Goal: Information Seeking & Learning: Check status

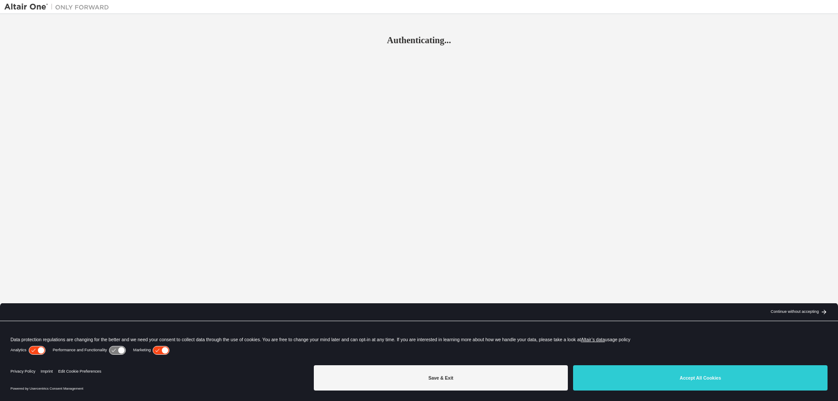
drag, startPoint x: 607, startPoint y: 387, endPoint x: 589, endPoint y: 372, distance: 23.5
click at [607, 387] on button "Accept All Cookies" at bounding box center [700, 377] width 255 height 25
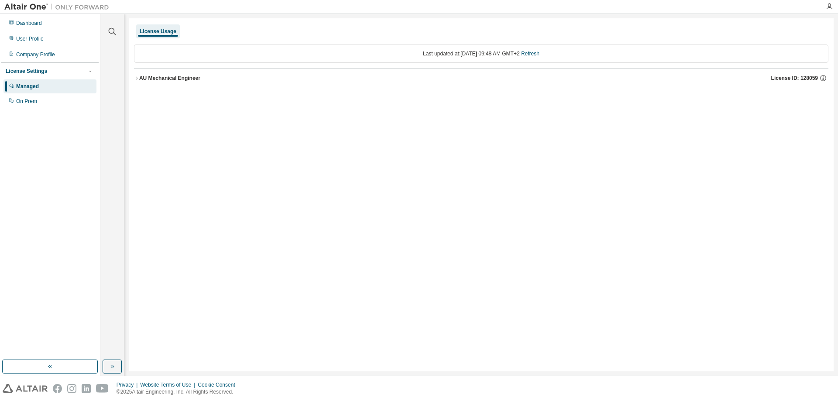
click at [164, 79] on div "AU Mechanical Engineer" at bounding box center [169, 78] width 61 height 7
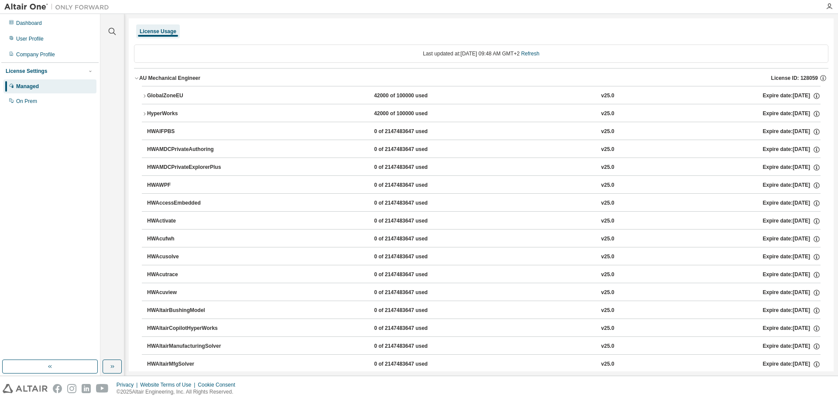
click at [145, 78] on div "AU Mechanical Engineer" at bounding box center [169, 78] width 61 height 7
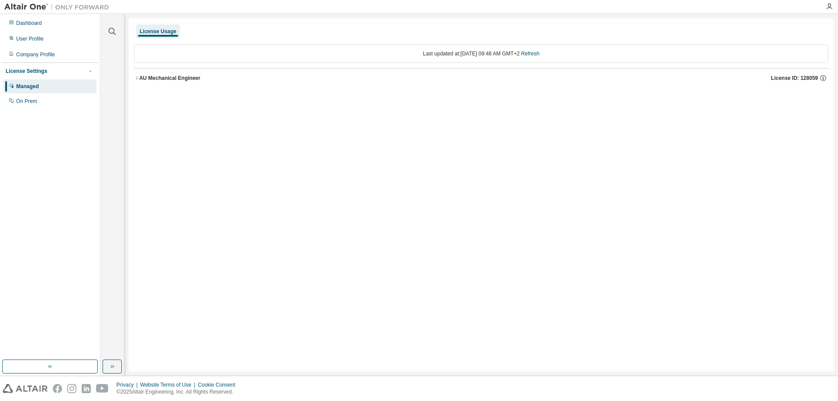
drag, startPoint x: 166, startPoint y: 83, endPoint x: 165, endPoint y: 88, distance: 5.7
click at [167, 85] on button "AU Mechanical Engineer License ID: 128059" at bounding box center [481, 78] width 695 height 19
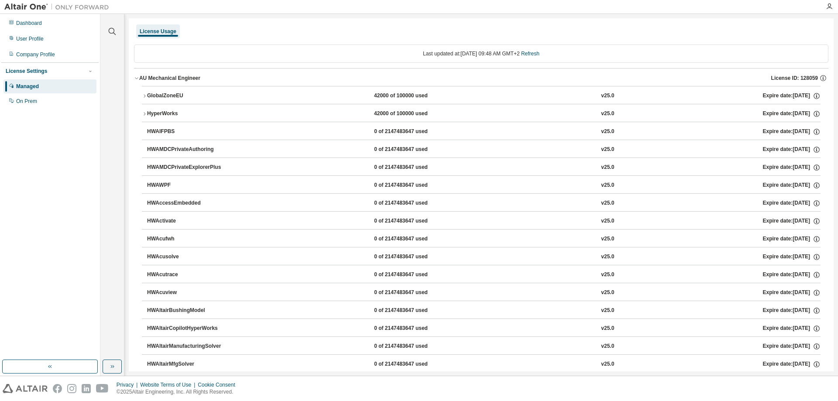
click at [168, 98] on div "GlobalZoneEU" at bounding box center [186, 96] width 79 height 8
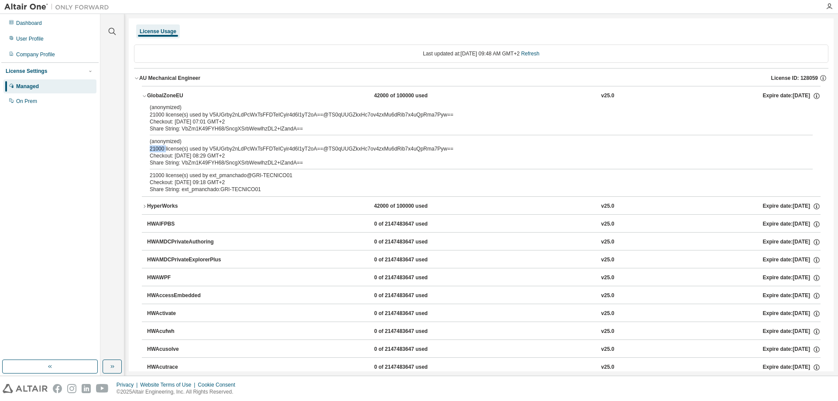
drag, startPoint x: 165, startPoint y: 146, endPoint x: 151, endPoint y: 146, distance: 14.0
click at [151, 146] on div "(anonymized) 21000 license(s) used by V5iUGrby2nLdPcWxTsFFDTeICyir4d6l1yT2oA==@…" at bounding box center [471, 145] width 642 height 14
click at [174, 182] on div "Checkout: 2025-08-18 09:18 GMT+2" at bounding box center [471, 182] width 642 height 7
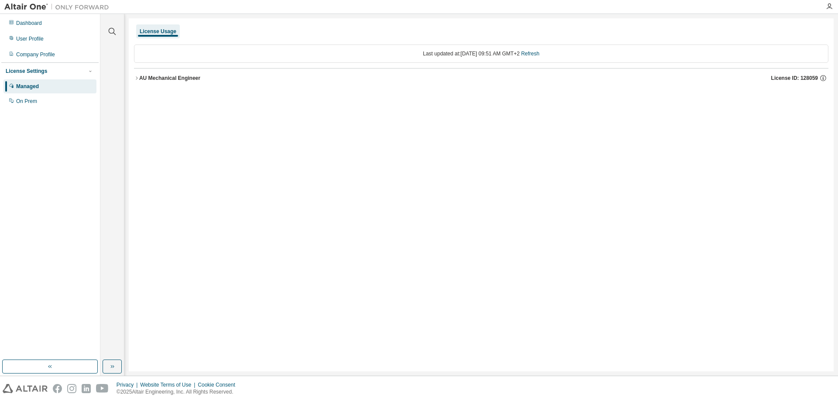
click at [179, 78] on div "AU Mechanical Engineer" at bounding box center [169, 78] width 61 height 7
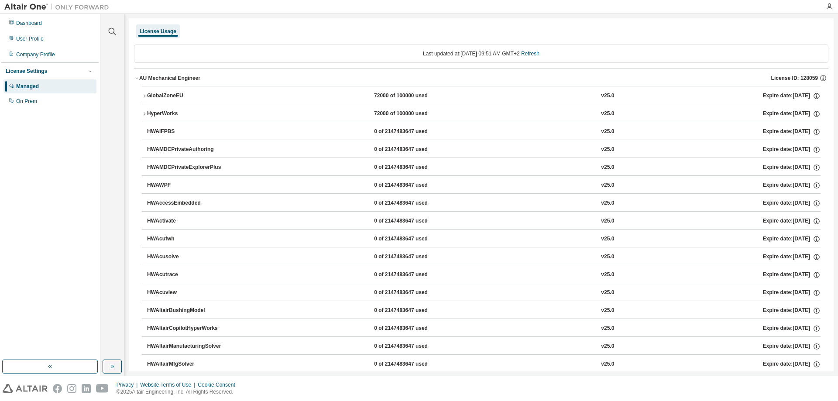
click at [155, 94] on div "GlobalZoneEU" at bounding box center [186, 96] width 79 height 8
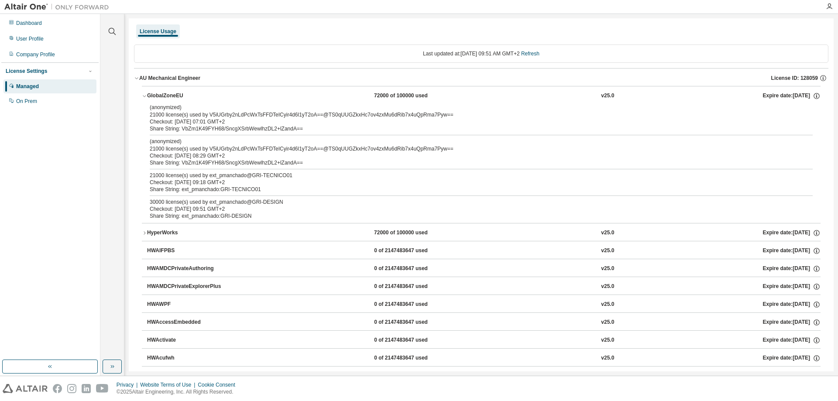
click at [172, 201] on div "30000 license(s) used by ext_pmanchado@GRI-DESIGN" at bounding box center [471, 202] width 642 height 7
drag, startPoint x: 150, startPoint y: 203, endPoint x: 158, endPoint y: 205, distance: 8.2
click at [158, 205] on div "30000 license(s) used by ext_pmanchado@GRI-DESIGN" at bounding box center [471, 202] width 642 height 7
click at [189, 206] on div "Checkout: 2025-08-18 09:51 GMT+2" at bounding box center [471, 209] width 642 height 7
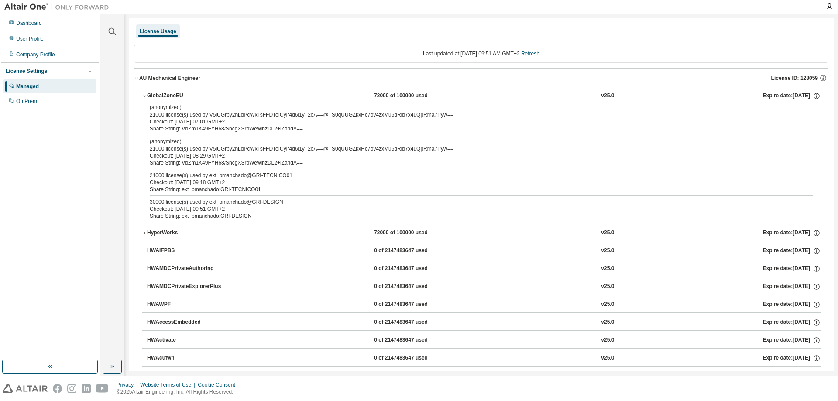
drag, startPoint x: 213, startPoint y: 149, endPoint x: 438, endPoint y: 154, distance: 224.9
click at [438, 154] on div "(anonymized) 21000 license(s) used by V5iUGrby2nLdPcWxTsFFDTeICyir4d6l1yT2oA==@…" at bounding box center [471, 148] width 642 height 21
click at [329, 103] on button "GlobalZoneEU 72000 of 100000 used v25.0 Expire date: 2025-11-01" at bounding box center [481, 95] width 679 height 19
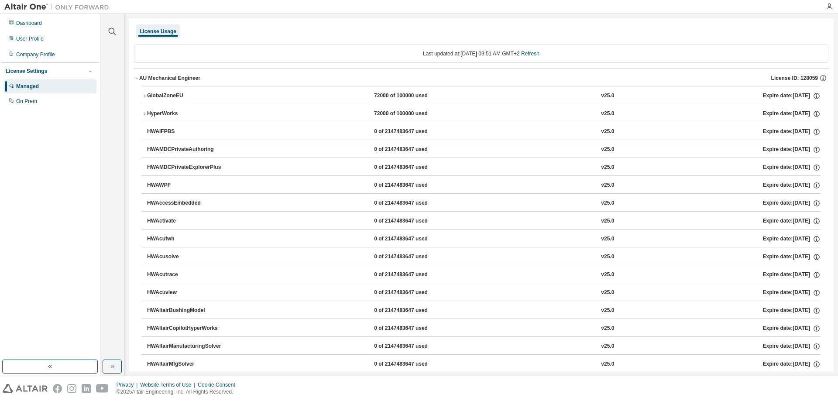
click at [176, 95] on div "GlobalZoneEU" at bounding box center [186, 96] width 79 height 8
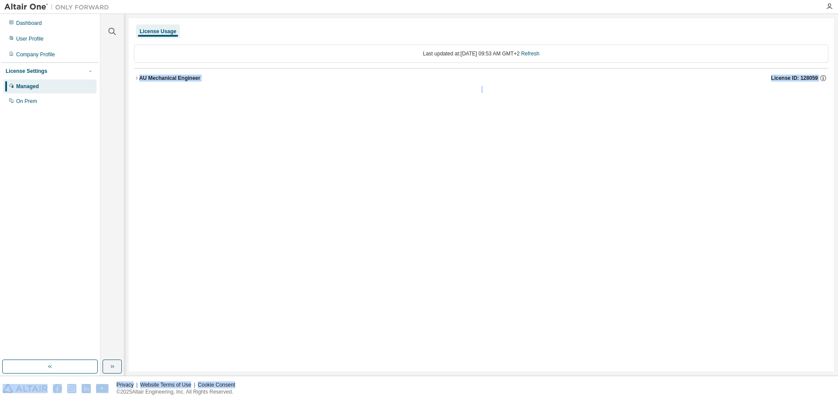
click at [267, 379] on div "Dashboard User Profile Company Profile License Settings Managed On Prem Clear a…" at bounding box center [419, 200] width 838 height 401
click at [155, 76] on button "AU Mechanical Engineer License ID: 128059" at bounding box center [481, 78] width 695 height 19
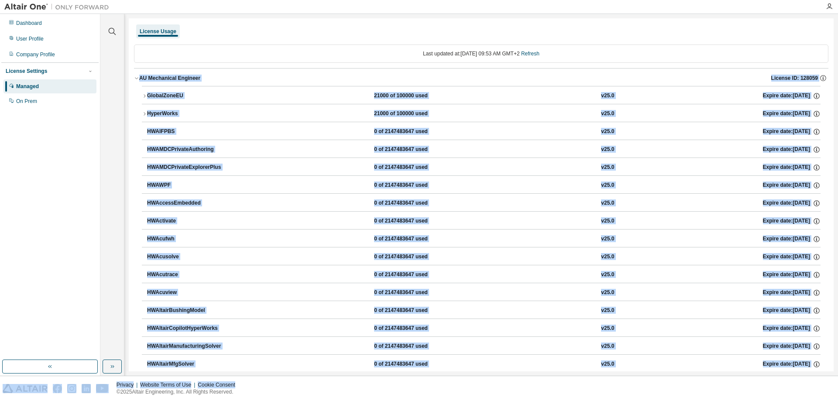
click at [155, 75] on div "AU Mechanical Engineer" at bounding box center [169, 78] width 61 height 7
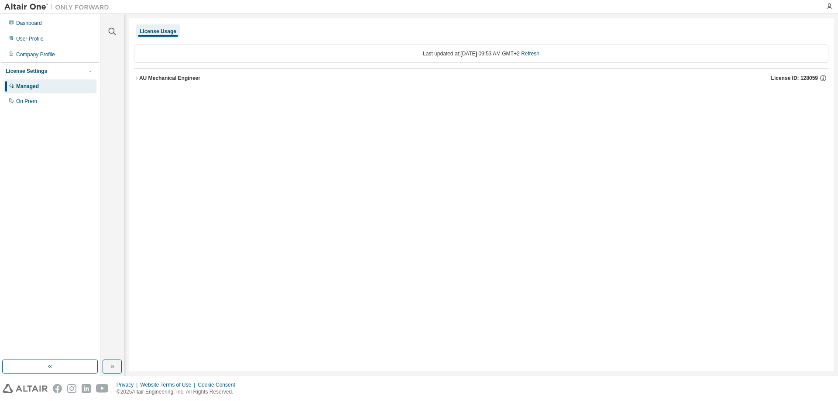
click at [153, 67] on div "Last updated at: Mon 2025-08-18 09:53 AM GMT+2 Refresh AU Mechanical Engineer L…" at bounding box center [481, 66] width 695 height 54
click at [151, 75] on div "AU Mechanical Engineer" at bounding box center [169, 78] width 61 height 7
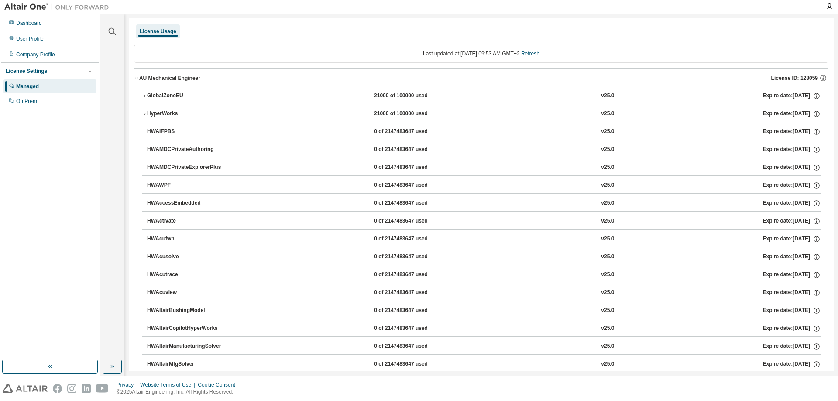
click at [158, 97] on div "GlobalZoneEU" at bounding box center [186, 96] width 79 height 8
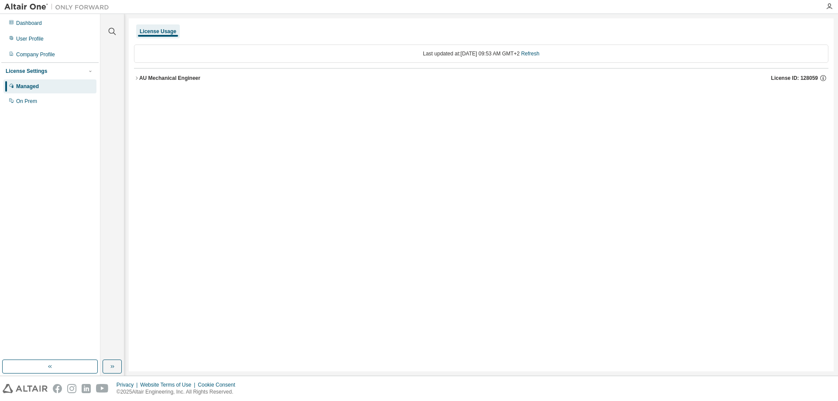
click at [146, 81] on div "AU Mechanical Engineer" at bounding box center [169, 78] width 61 height 7
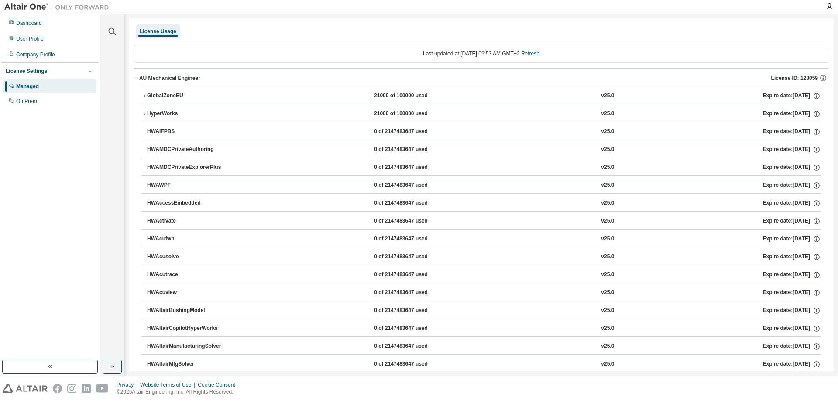
click at [148, 90] on button "GlobalZoneEU 21000 of 100000 used v25.0 Expire date: [DATE]" at bounding box center [481, 95] width 679 height 19
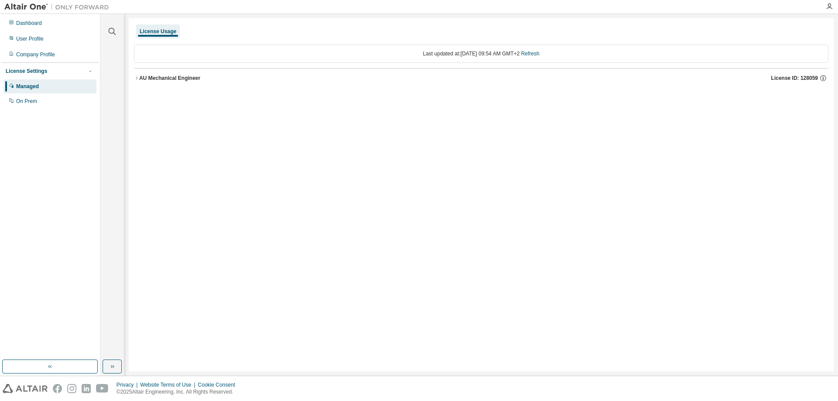
drag, startPoint x: 148, startPoint y: 74, endPoint x: 152, endPoint y: 90, distance: 17.2
click at [148, 74] on button "AU Mechanical Engineer License ID: 128059" at bounding box center [481, 78] width 695 height 19
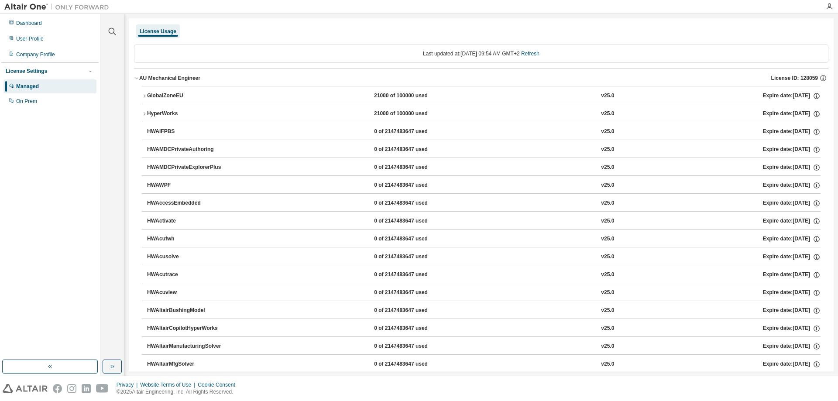
click at [154, 93] on div "GlobalZoneEU" at bounding box center [186, 96] width 79 height 8
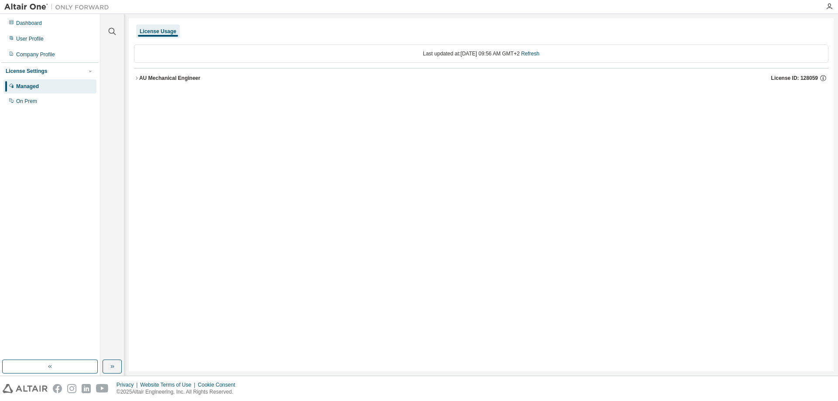
click at [148, 75] on div "AU Mechanical Engineer" at bounding box center [169, 78] width 61 height 7
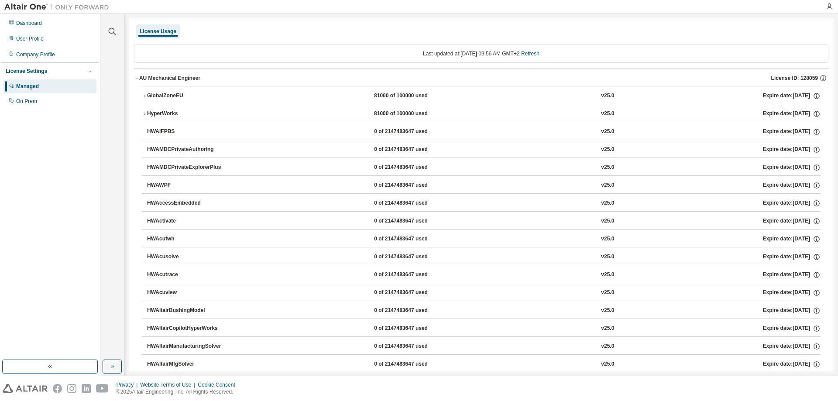
click at [153, 92] on div "GlobalZoneEU" at bounding box center [186, 96] width 79 height 8
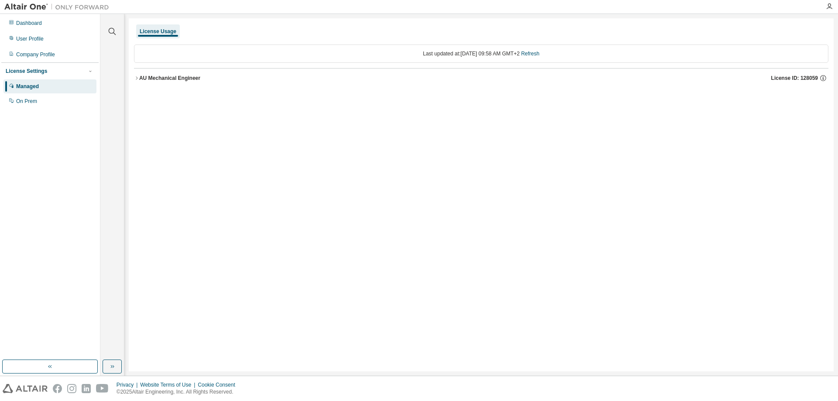
click at [191, 76] on div "AU Mechanical Engineer" at bounding box center [169, 78] width 61 height 7
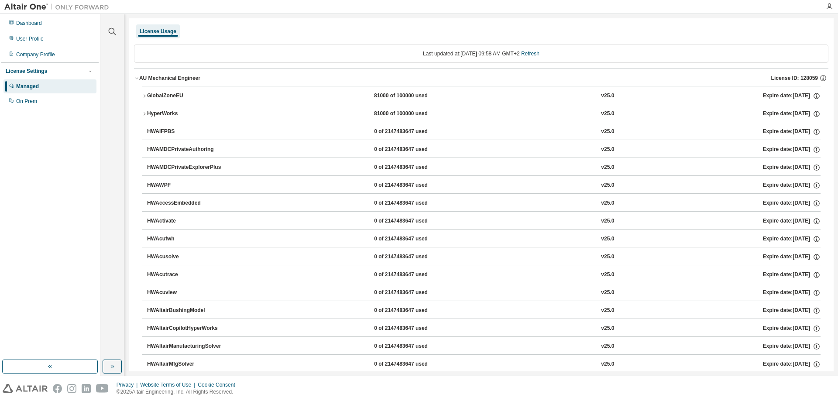
click at [151, 92] on div "GlobalZoneEU" at bounding box center [186, 96] width 79 height 8
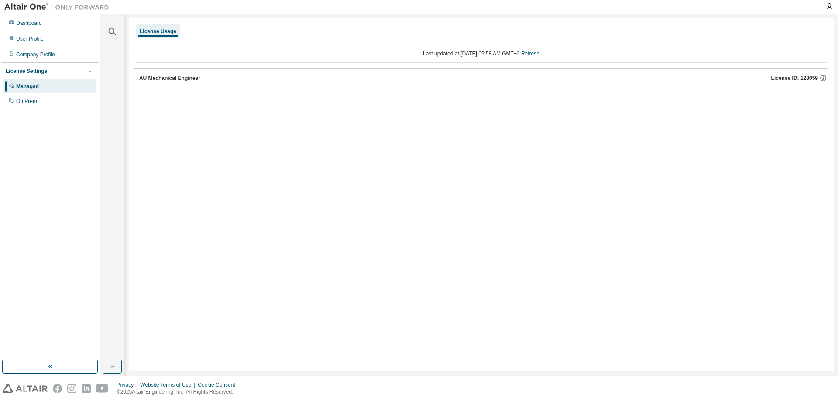
click at [147, 76] on div "AU Mechanical Engineer" at bounding box center [169, 78] width 61 height 7
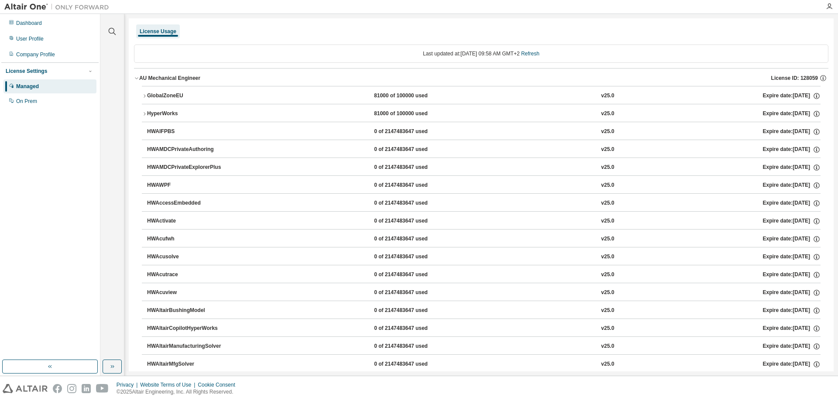
click at [150, 93] on div "GlobalZoneEU" at bounding box center [186, 96] width 79 height 8
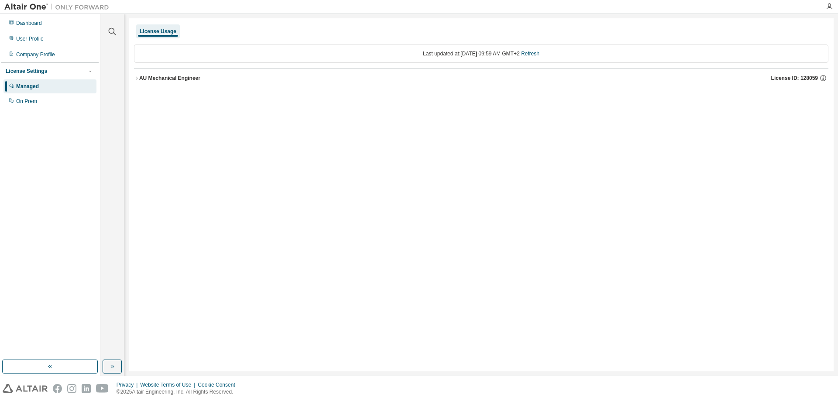
click at [183, 80] on div "AU Mechanical Engineer" at bounding box center [169, 78] width 61 height 7
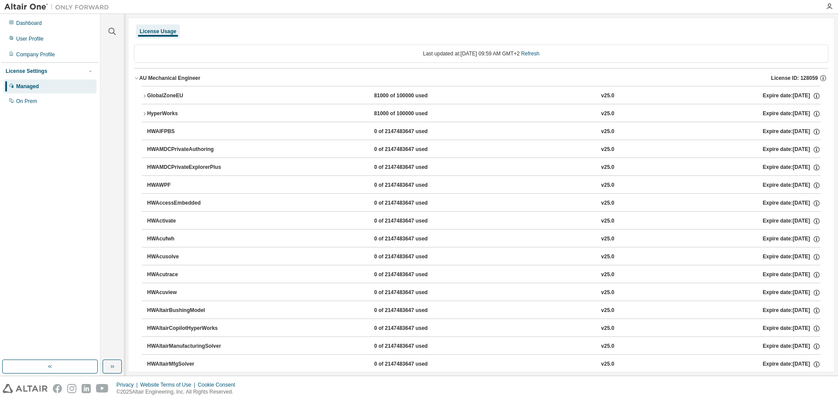
click at [178, 97] on div "GlobalZoneEU" at bounding box center [186, 96] width 79 height 8
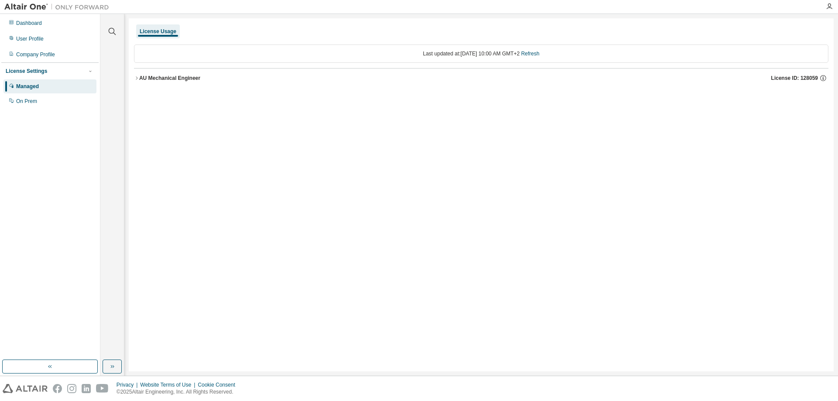
click at [162, 74] on div "AU Mechanical Engineer License ID: 128059" at bounding box center [483, 78] width 689 height 8
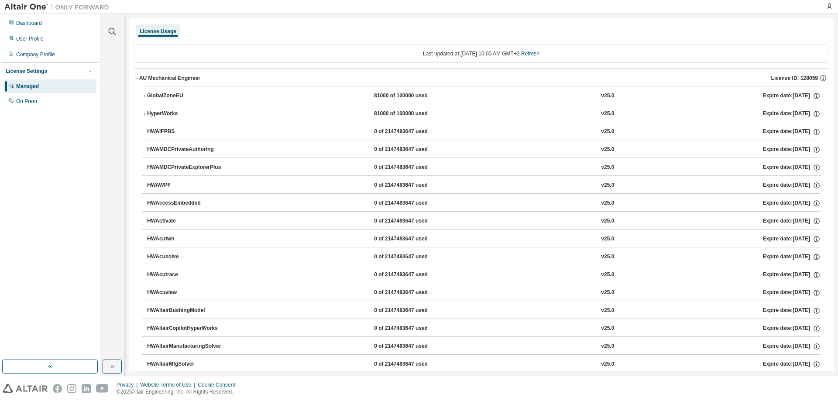
click at [157, 93] on div "GlobalZoneEU" at bounding box center [186, 96] width 79 height 8
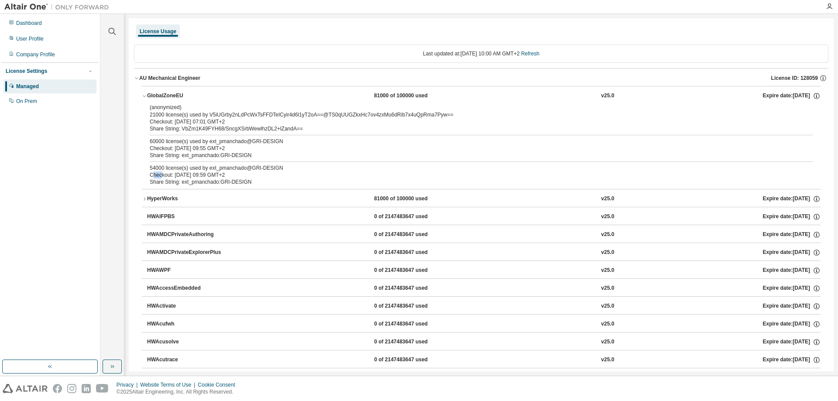
drag, startPoint x: 162, startPoint y: 172, endPoint x: 153, endPoint y: 177, distance: 10.8
click at [153, 177] on div "Checkout: [DATE] 09:59 GMT+2" at bounding box center [471, 175] width 642 height 7
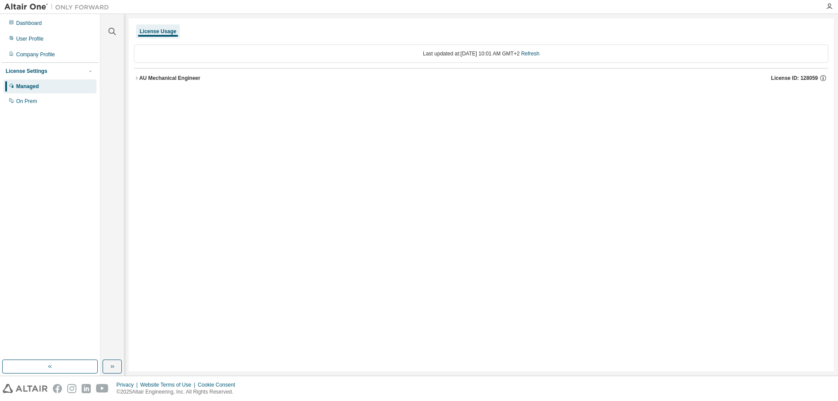
click at [159, 79] on div "AU Mechanical Engineer" at bounding box center [169, 78] width 61 height 7
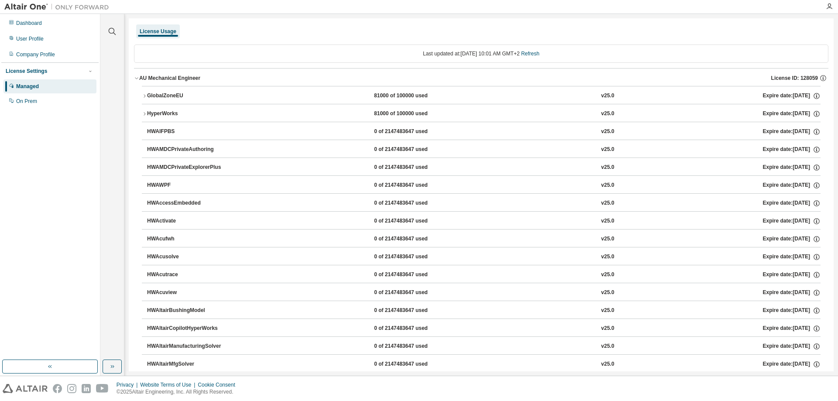
click at [152, 96] on div "GlobalZoneEU" at bounding box center [186, 96] width 79 height 8
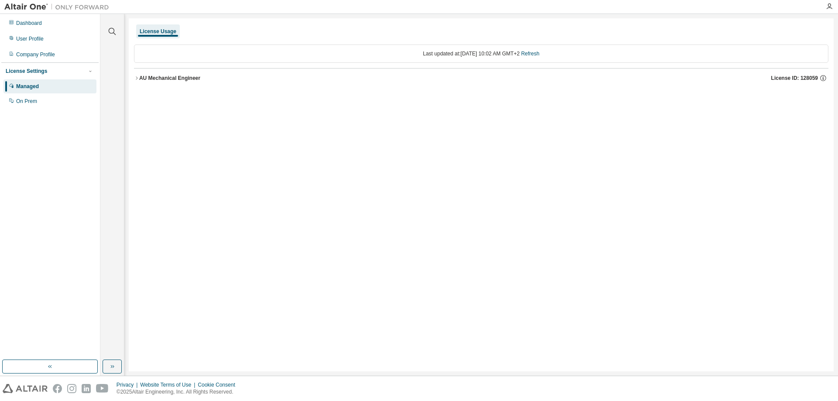
click at [161, 81] on div "AU Mechanical Engineer" at bounding box center [169, 78] width 61 height 7
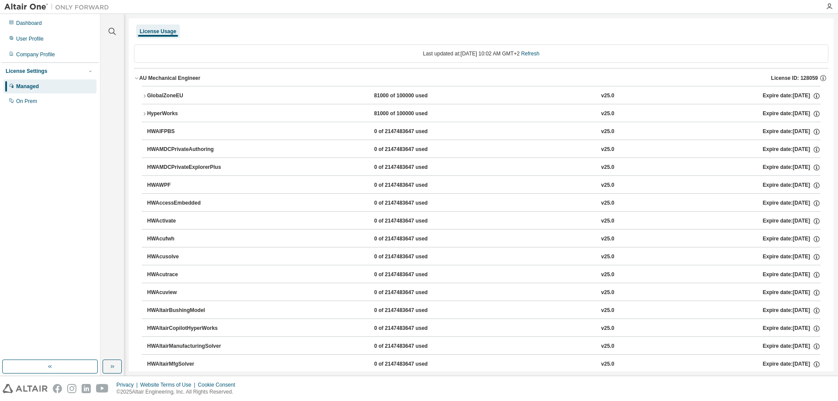
click at [153, 95] on div "GlobalZoneEU" at bounding box center [186, 96] width 79 height 8
